Goal: Check status: Check status

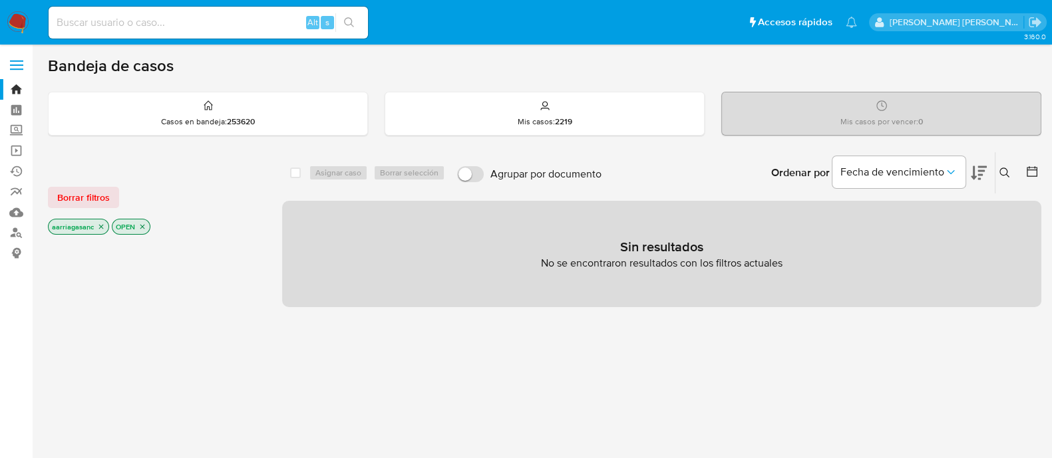
click at [210, 18] on input at bounding box center [208, 22] width 319 height 17
paste input "1877059654"
type input "1877059654"
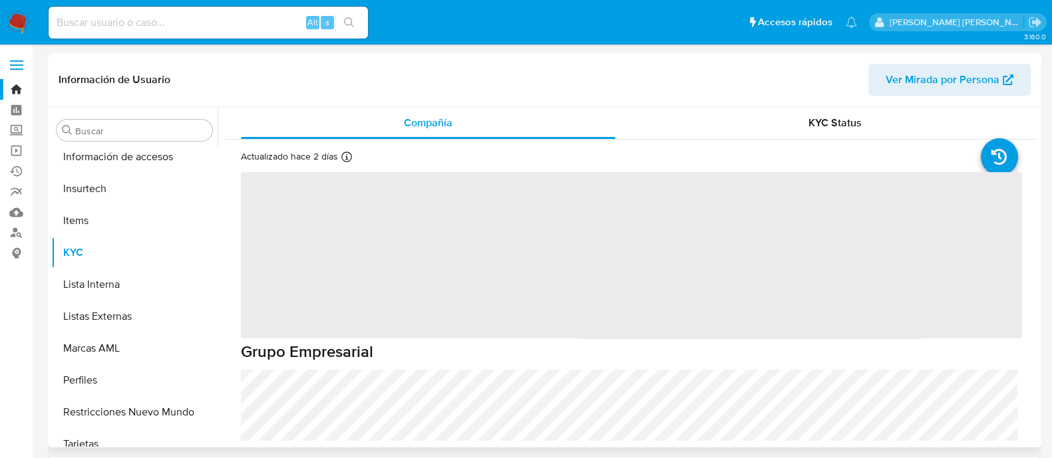
scroll to position [562, 0]
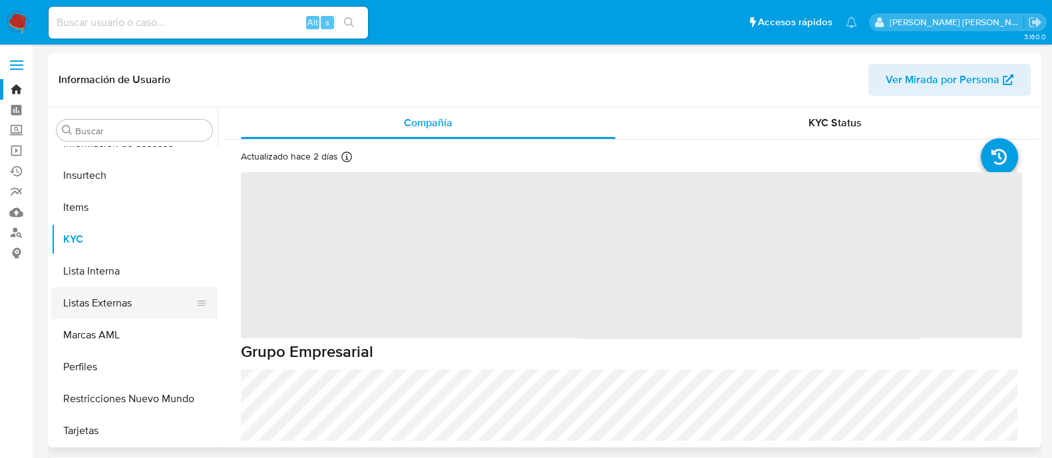
select select "10"
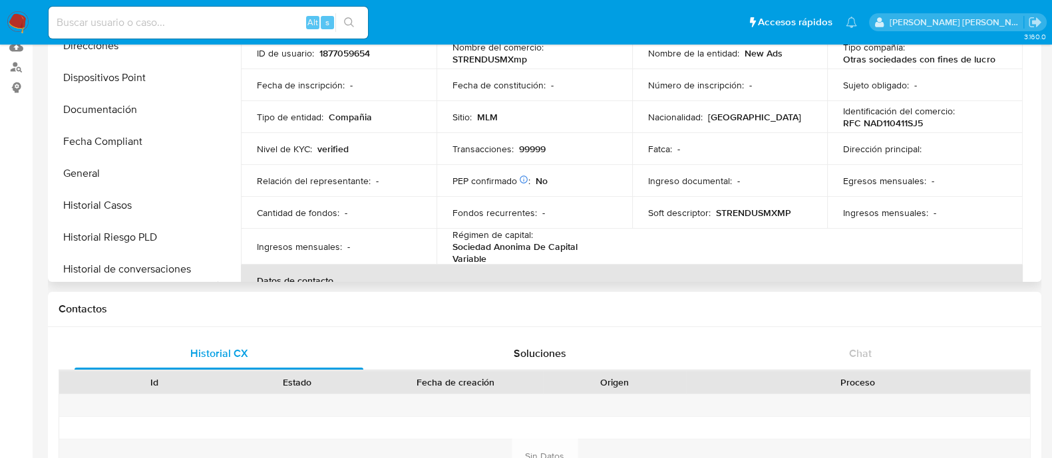
scroll to position [146, 0]
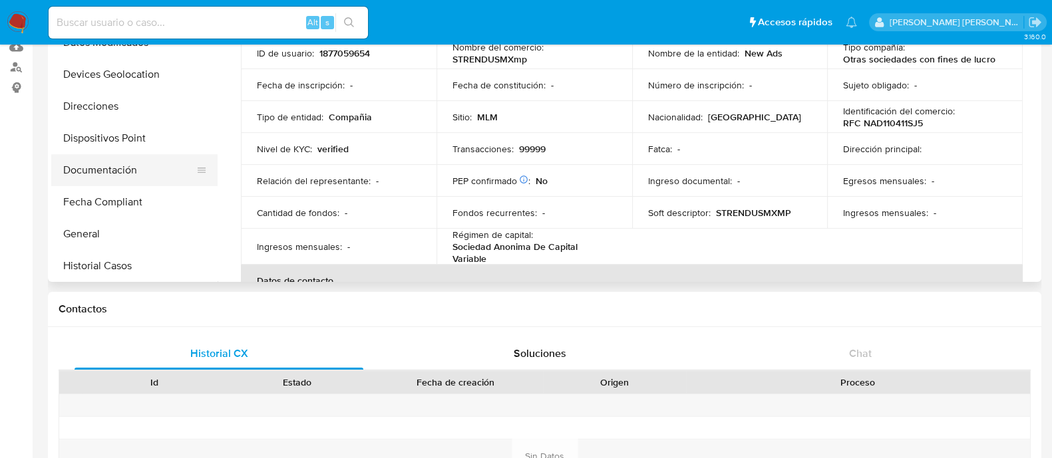
click at [111, 164] on button "Documentación" at bounding box center [129, 170] width 156 height 32
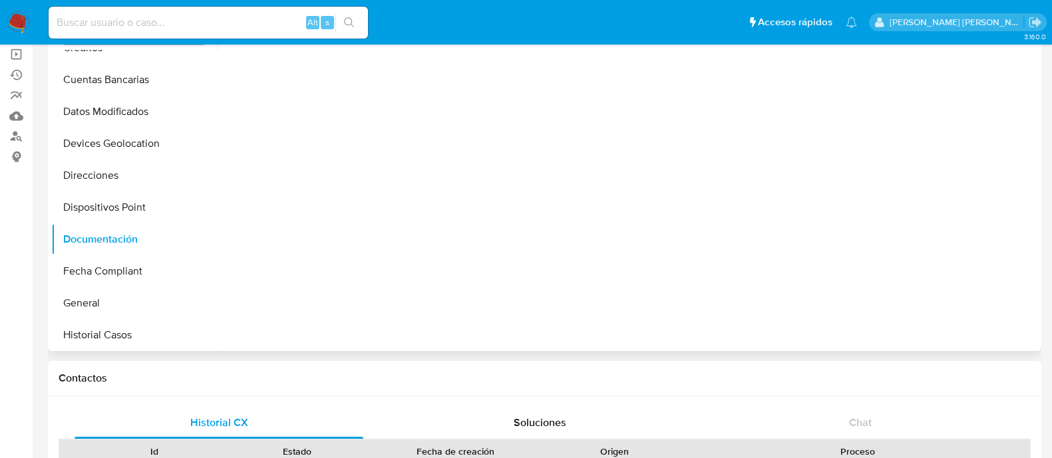
scroll to position [0, 0]
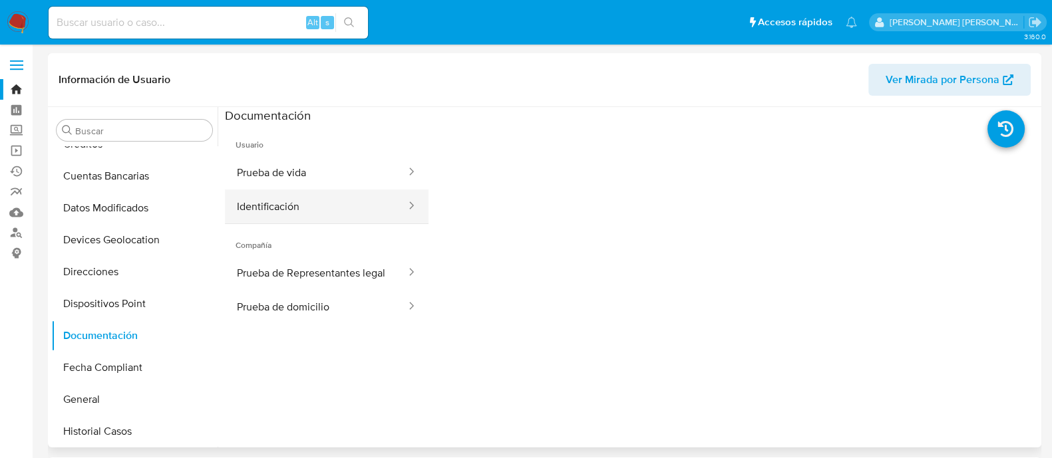
click at [345, 209] on button "Identificación" at bounding box center [316, 207] width 182 height 34
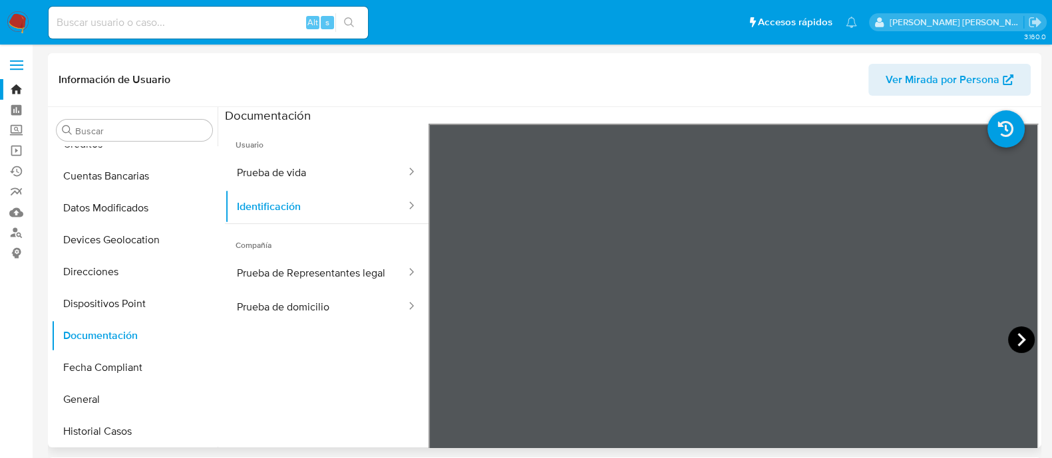
click at [1017, 345] on icon at bounding box center [1021, 340] width 27 height 27
click at [339, 174] on button "Prueba de vida" at bounding box center [316, 173] width 182 height 34
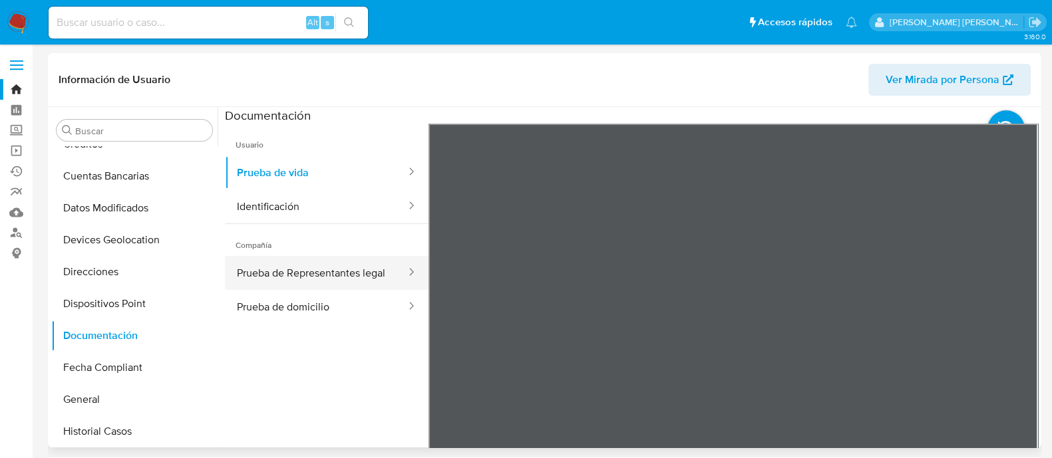
click at [307, 271] on button "Prueba de Representantes legal" at bounding box center [316, 273] width 182 height 34
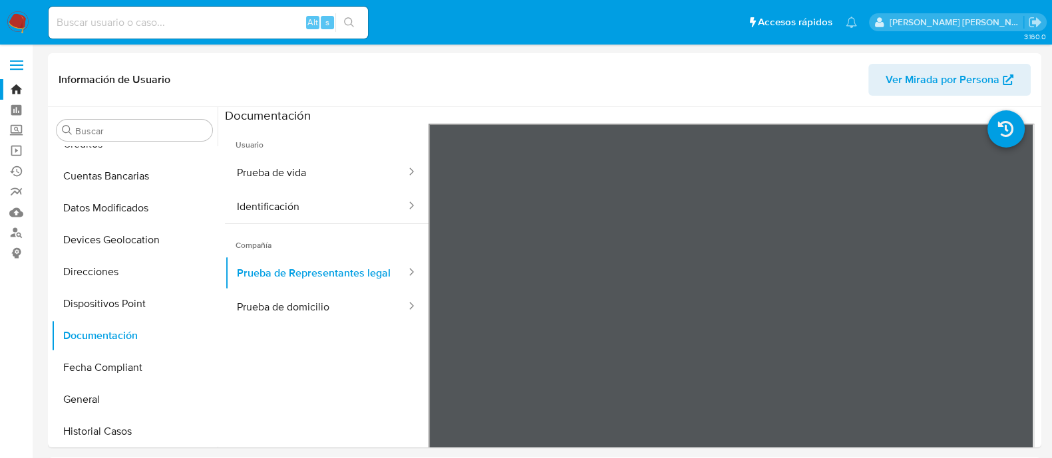
click at [253, 29] on input at bounding box center [208, 22] width 319 height 17
paste input "2289588786"
type input "2289588786"
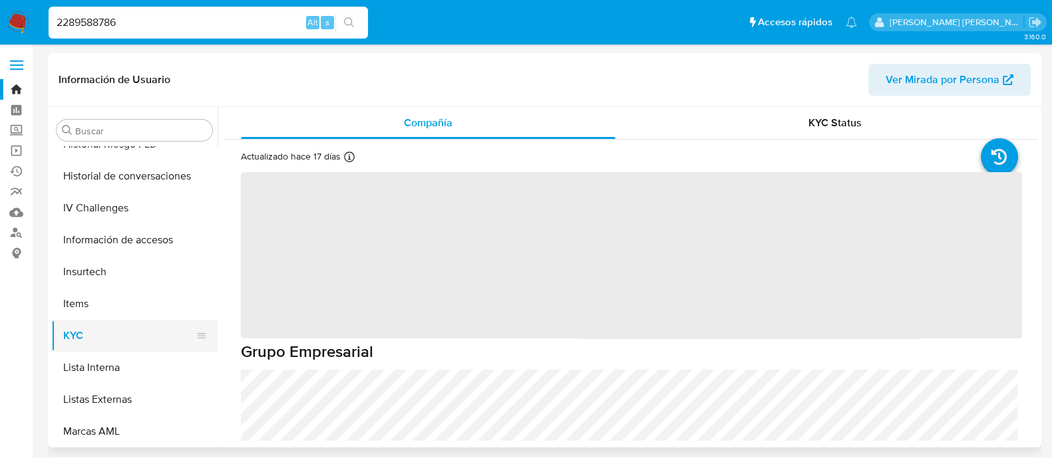
scroll to position [312, 0]
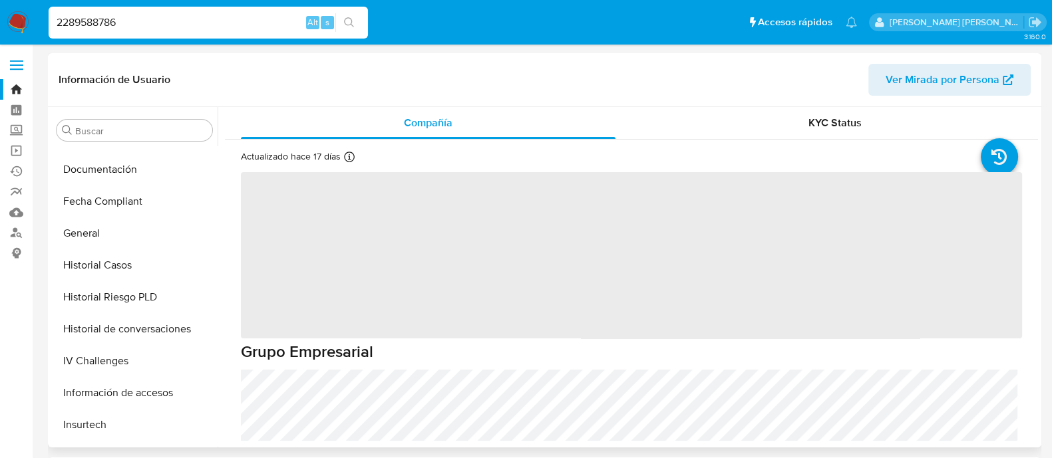
select select "10"
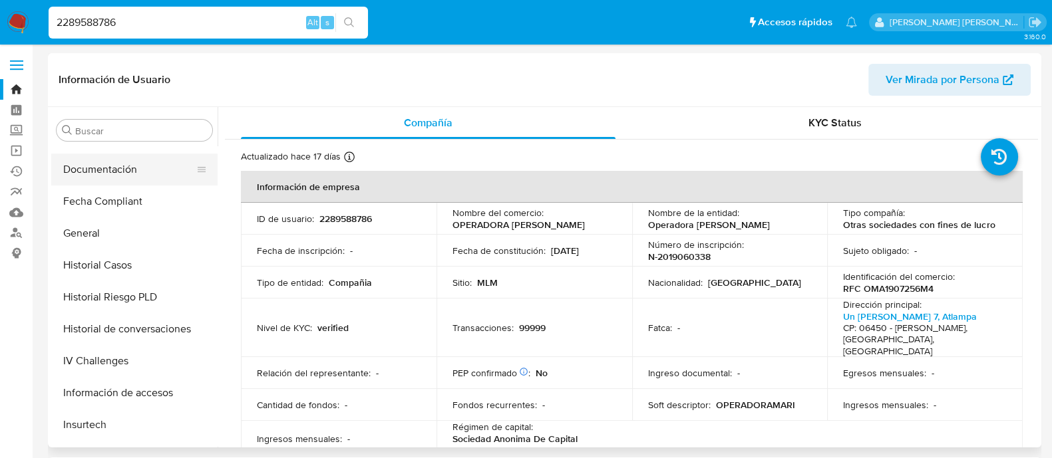
click at [124, 166] on button "Documentación" at bounding box center [129, 170] width 156 height 32
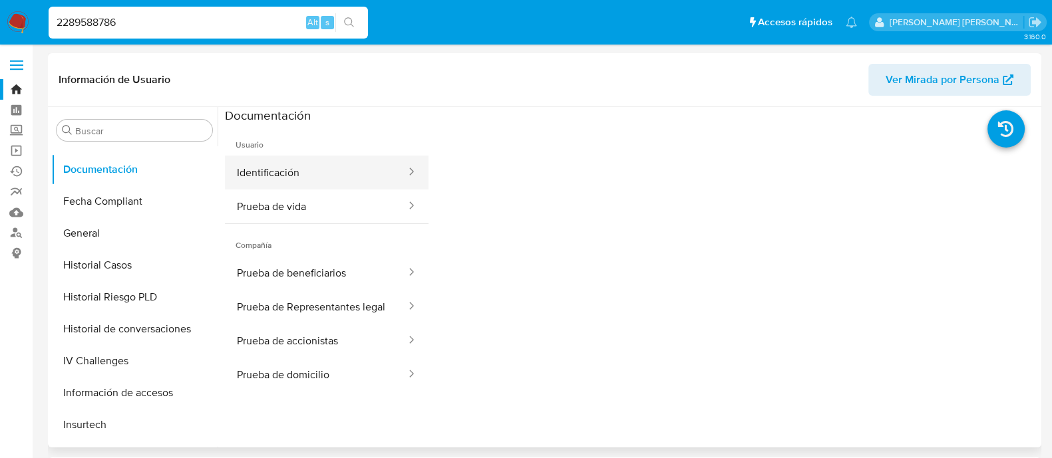
click at [301, 177] on button "Identificación" at bounding box center [316, 173] width 182 height 34
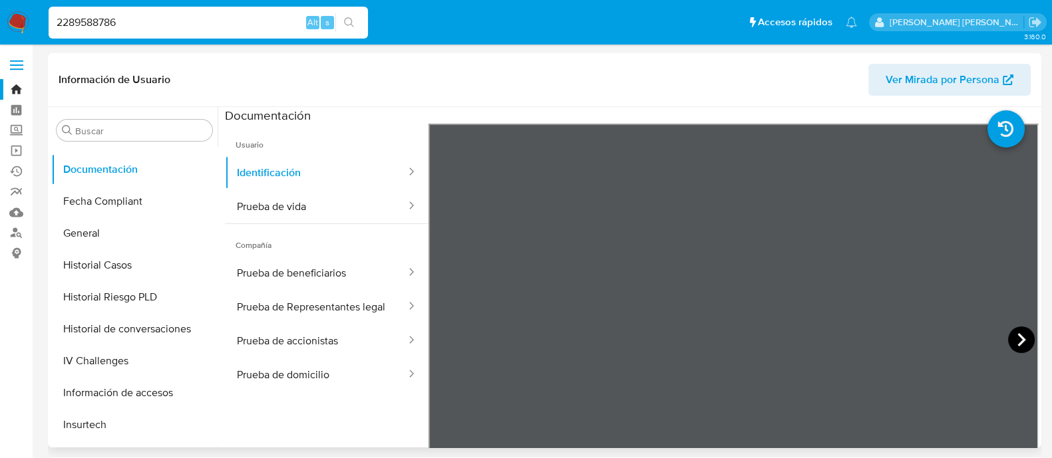
click at [1008, 334] on icon at bounding box center [1021, 340] width 27 height 27
click at [333, 202] on button "Prueba de vida" at bounding box center [316, 207] width 182 height 34
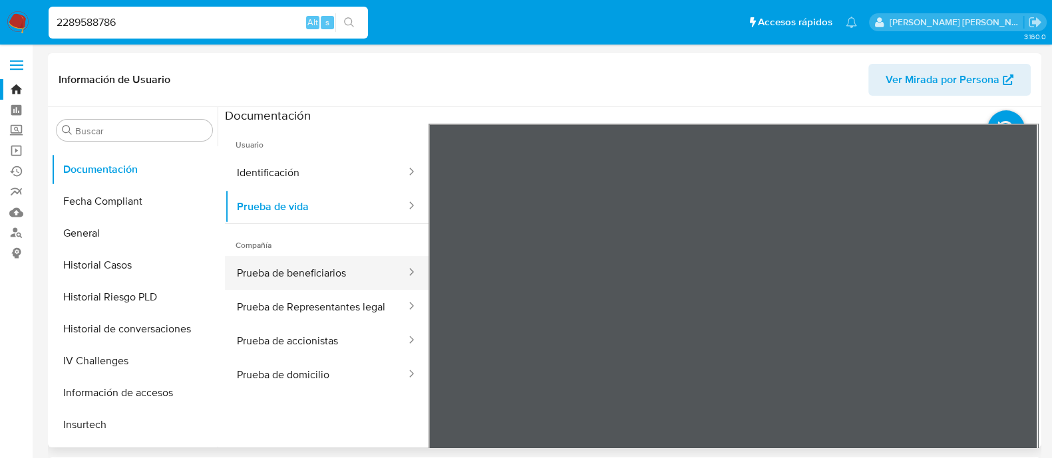
click at [326, 261] on button "Prueba de beneficiarios" at bounding box center [316, 273] width 182 height 34
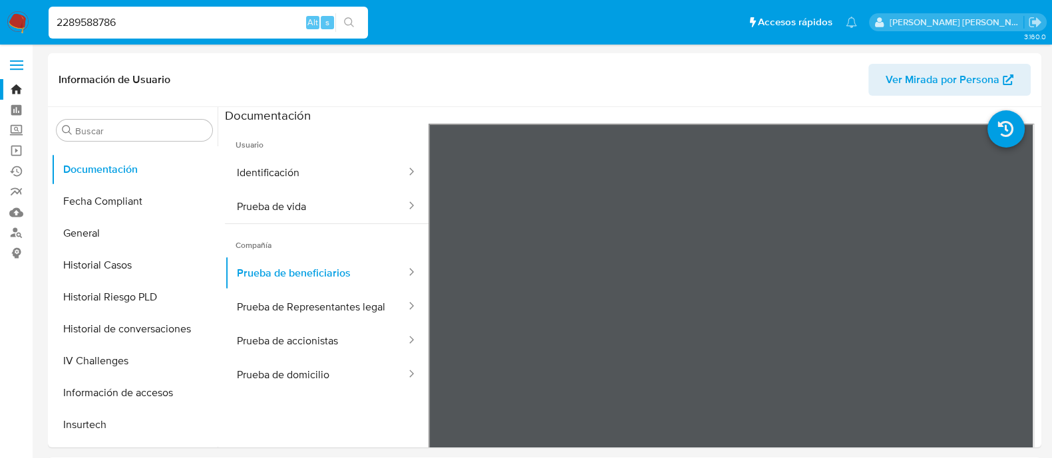
click at [217, 21] on input "2289588786" at bounding box center [208, 22] width 319 height 17
paste input "1216439334"
type input "1216439334"
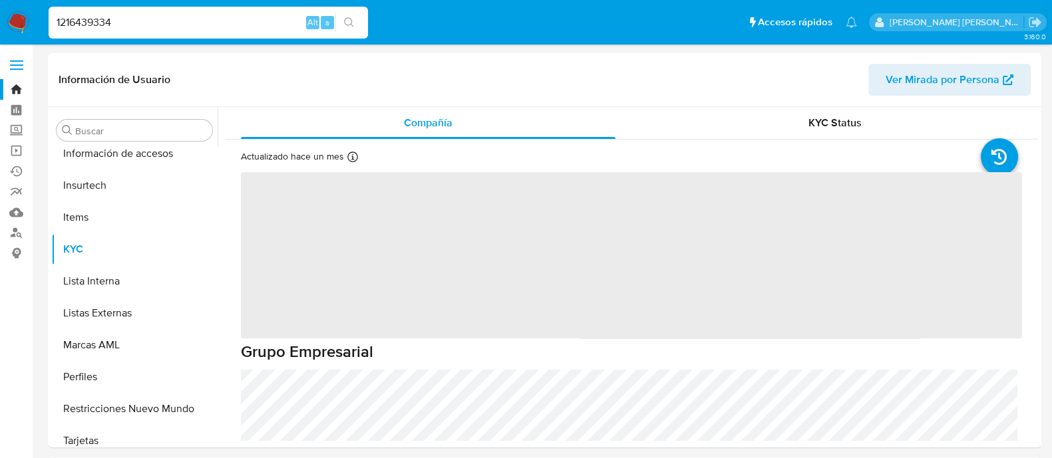
scroll to position [562, 0]
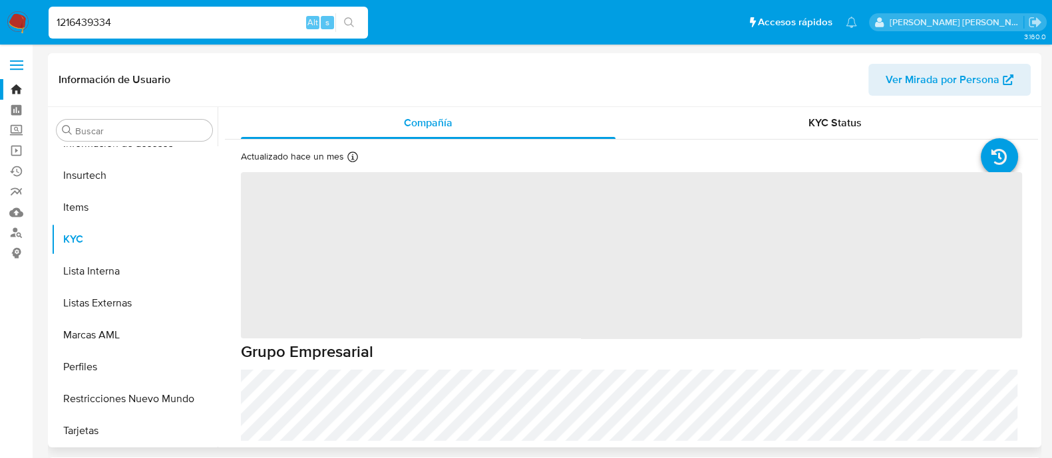
select select "10"
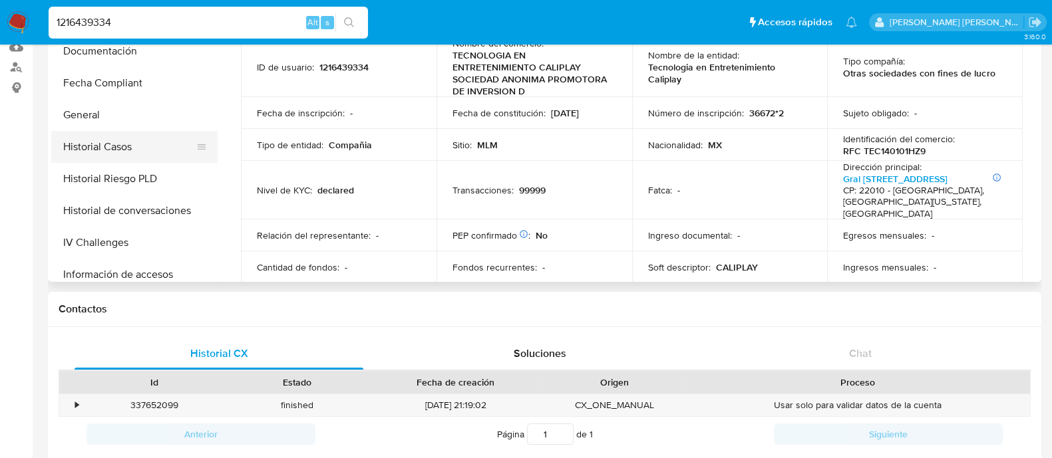
scroll to position [230, 0]
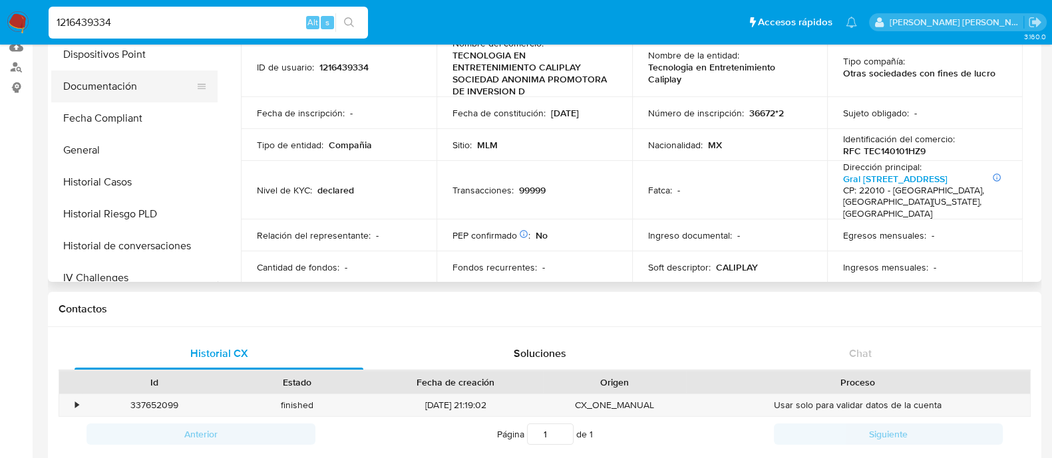
click at [135, 87] on button "Documentación" at bounding box center [129, 87] width 156 height 32
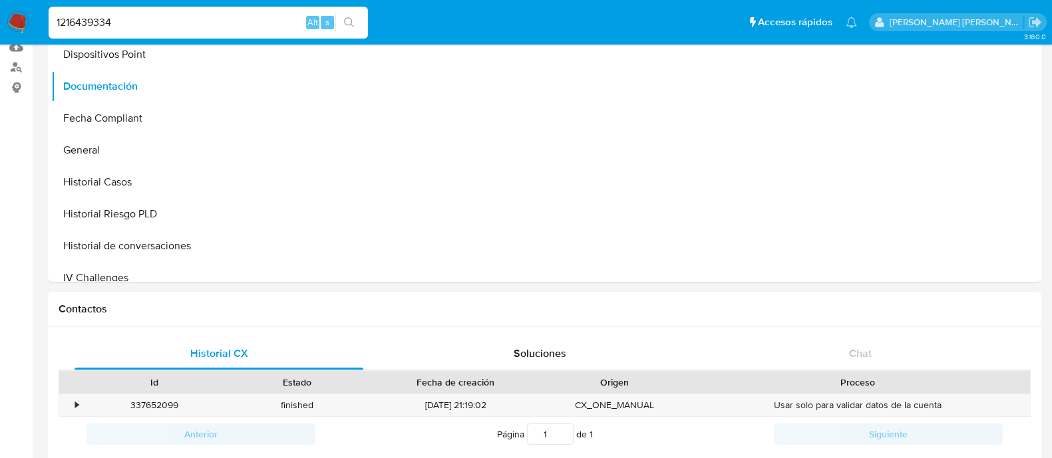
scroll to position [0, 0]
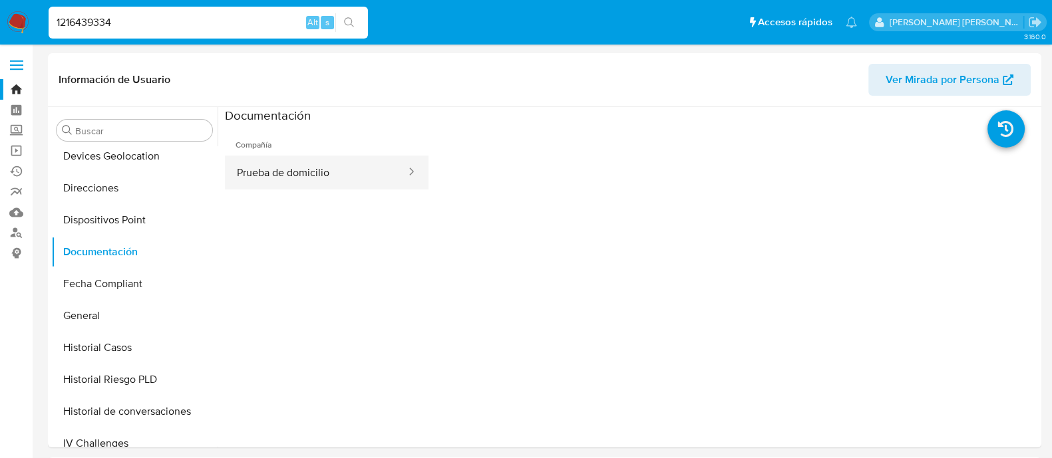
click at [367, 169] on button "Prueba de domicilio" at bounding box center [316, 173] width 182 height 34
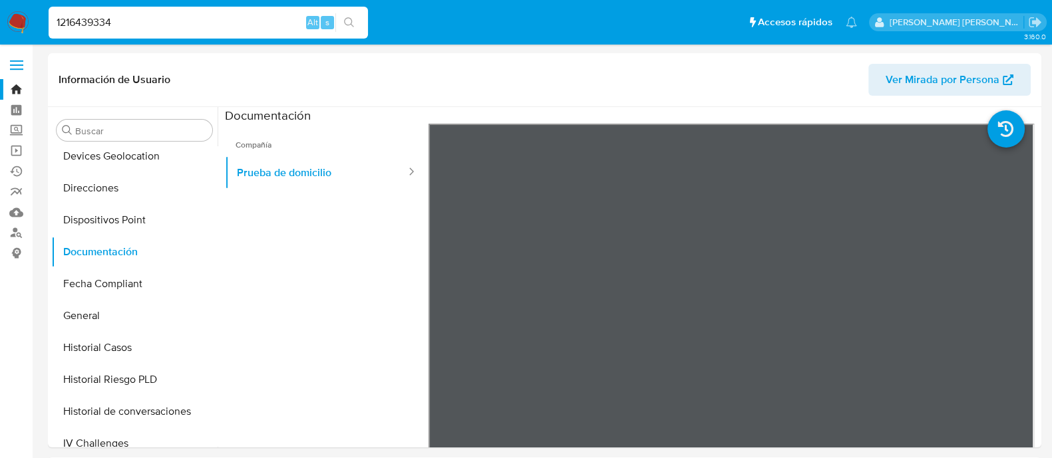
click at [216, 23] on input "1216439334" at bounding box center [208, 22] width 319 height 17
paste input "304011740"
type input "1"
paste input "304011740"
type input "304011740"
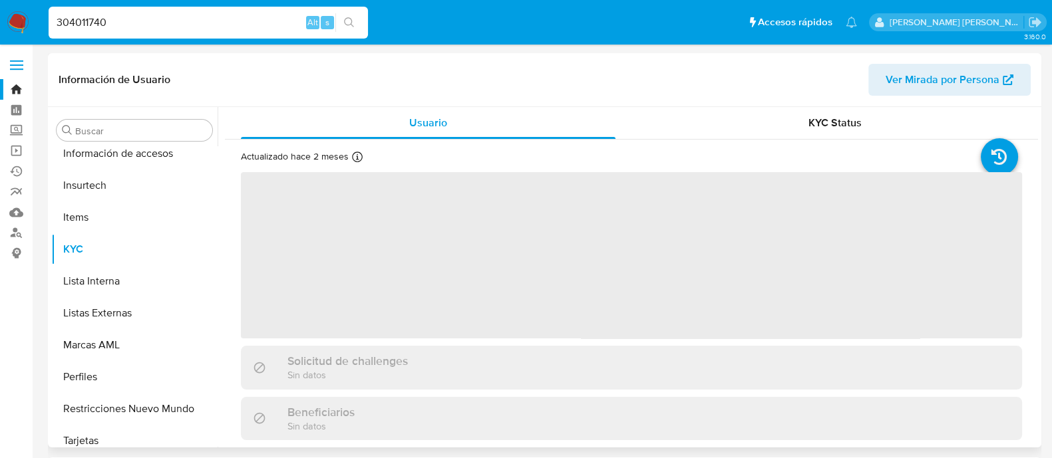
scroll to position [562, 0]
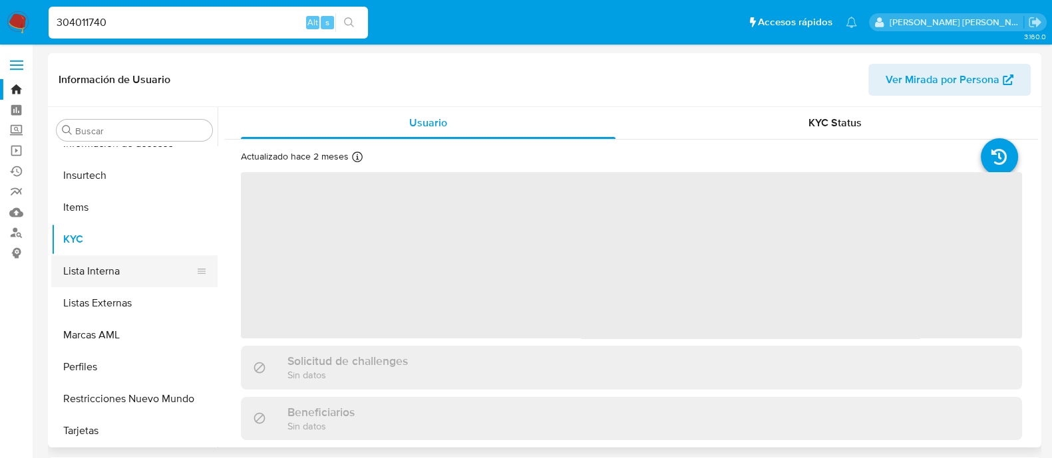
select select "10"
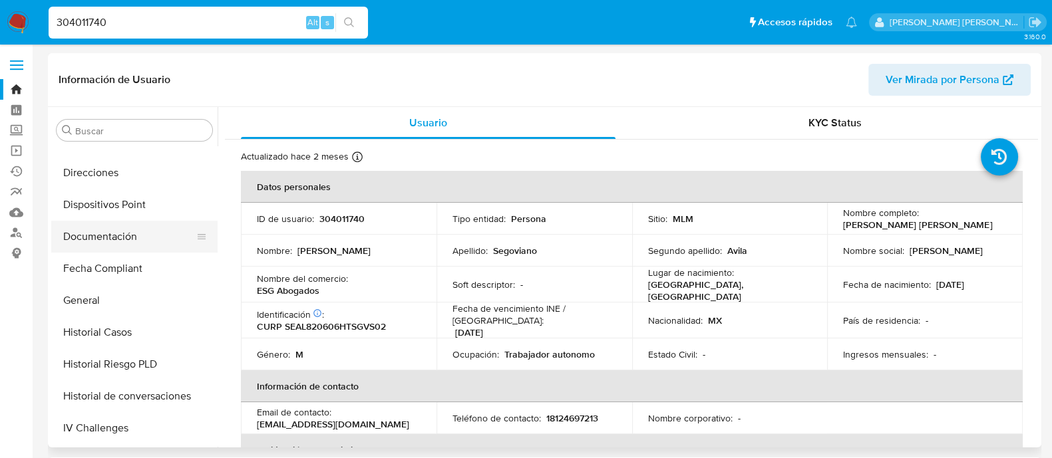
scroll to position [230, 0]
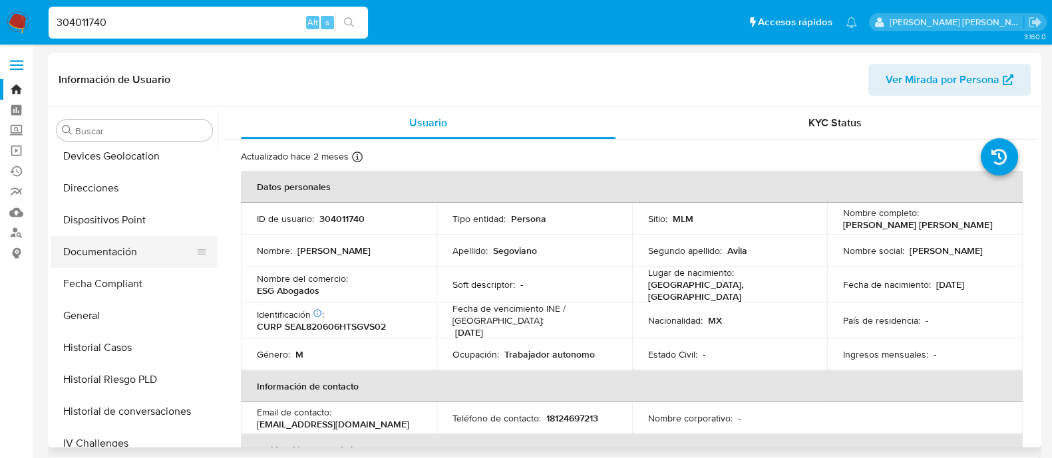
click at [111, 250] on button "Documentación" at bounding box center [129, 252] width 156 height 32
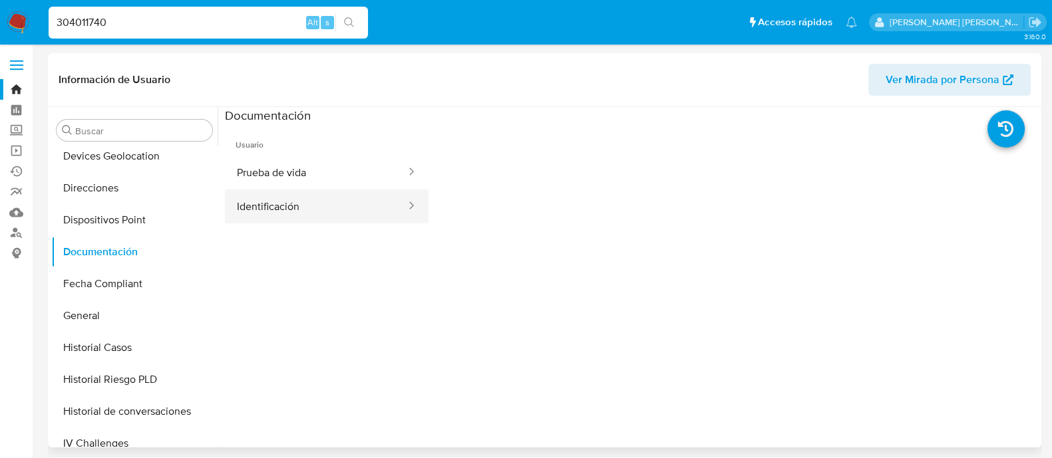
click at [319, 210] on button "Identificación" at bounding box center [316, 207] width 182 height 34
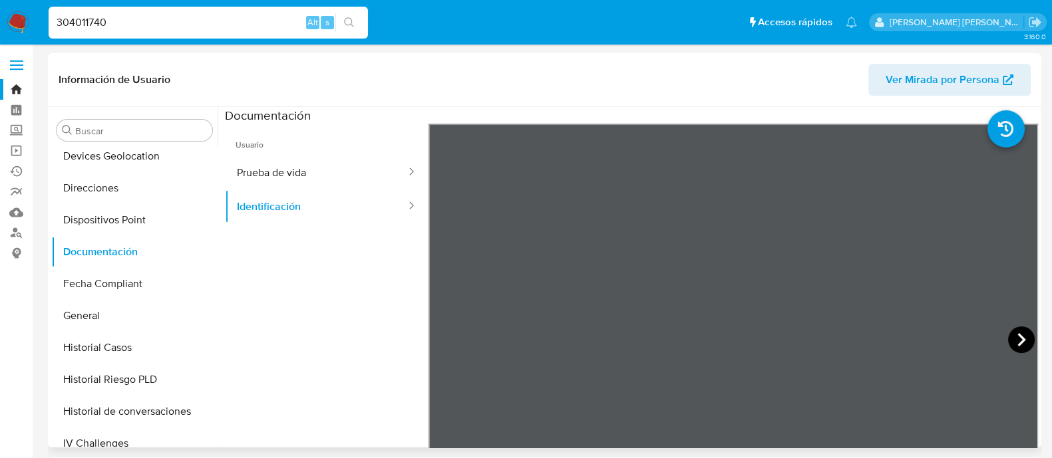
click at [1021, 335] on icon at bounding box center [1021, 340] width 27 height 27
click at [350, 174] on button "Prueba de vida" at bounding box center [316, 173] width 182 height 34
